Goal: Communication & Community: Answer question/provide support

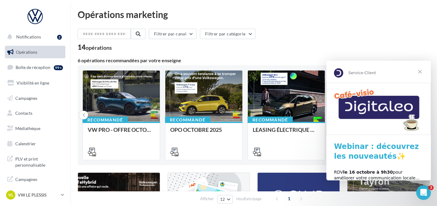
click at [314, 70] on span "Fermer" at bounding box center [420, 72] width 22 height 22
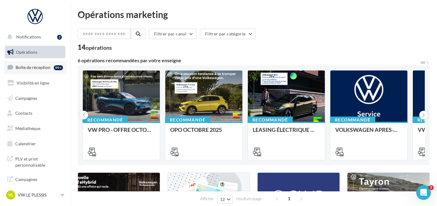
click at [53, 62] on link "Boîte de réception 99+" at bounding box center [35, 67] width 63 height 13
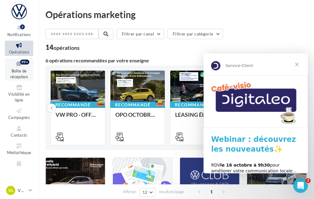
click at [20, 75] on span "Boîte de réception" at bounding box center [18, 73] width 17 height 11
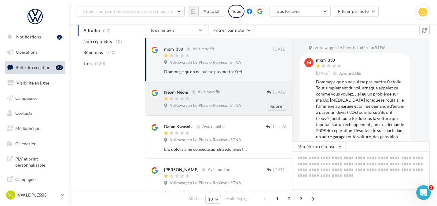
click at [224, 104] on span "Volkswagen Le Plessis-Robinson STNA" at bounding box center [205, 105] width 71 height 5
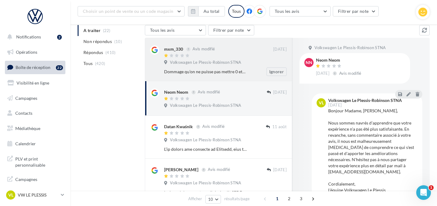
click at [234, 62] on span "Volkswagen Le Plessis-Robinson STNA" at bounding box center [205, 62] width 71 height 5
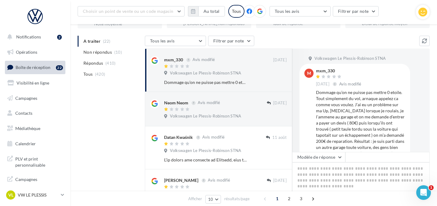
scroll to position [46, 0]
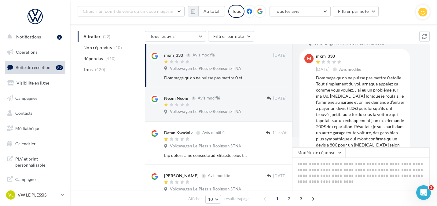
scroll to position [9, 0]
click at [318, 154] on button "Modèle de réponse" at bounding box center [318, 152] width 53 height 10
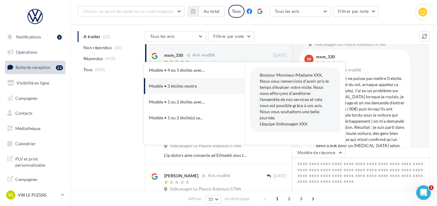
click at [299, 34] on div "Tous les avis Tous les avis Avis avec commentaire Avis sans commentaire Filtrer…" at bounding box center [282, 37] width 274 height 12
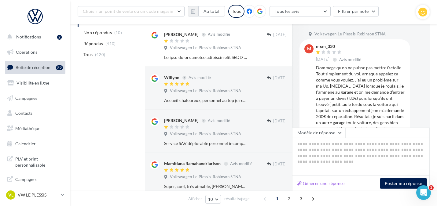
scroll to position [200, 0]
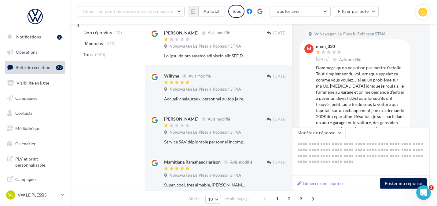
click at [197, 86] on div at bounding box center [215, 82] width 103 height 5
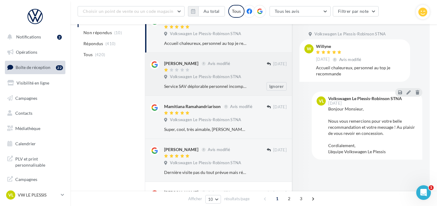
scroll to position [257, 0]
click at [167, 115] on div at bounding box center [215, 112] width 103 height 5
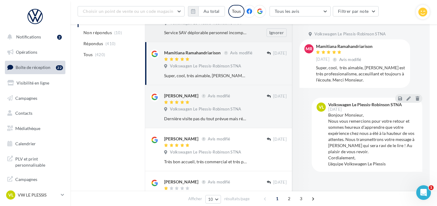
click at [167, 117] on div "Dernière visite pas du tout prévue mais réaction immédiate et problème résolu. …" at bounding box center [227, 119] width 127 height 9
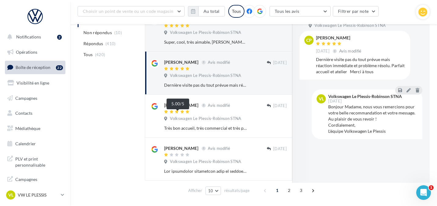
scroll to position [344, 0]
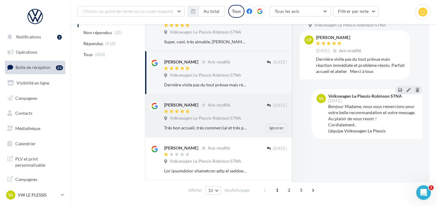
drag, startPoint x: 167, startPoint y: 117, endPoint x: 153, endPoint y: 120, distance: 14.7
click at [153, 120] on div at bounding box center [154, 117] width 9 height 31
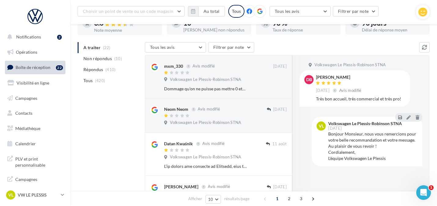
scroll to position [0, 0]
